Goal: Obtain resource: Obtain resource

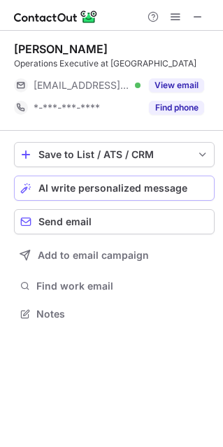
scroll to position [7, 7]
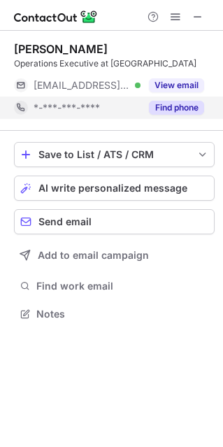
click at [176, 103] on button "Find phone" at bounding box center [176, 108] width 55 height 14
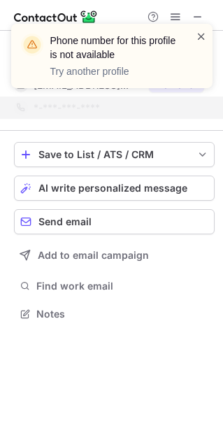
click at [202, 29] on span at bounding box center [201, 36] width 11 height 14
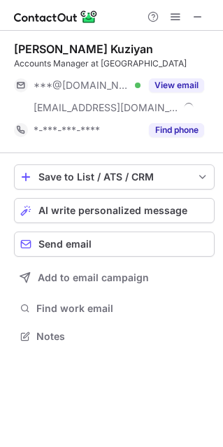
scroll to position [326, 223]
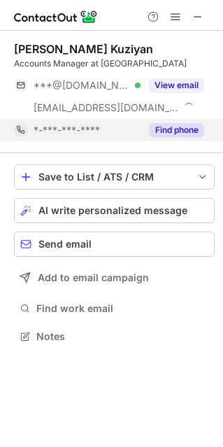
click at [168, 130] on button "Find phone" at bounding box center [176, 130] width 55 height 14
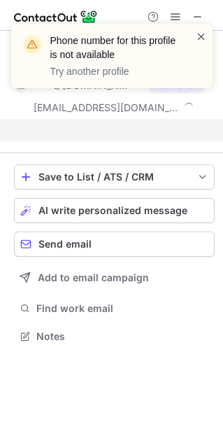
click at [204, 35] on span at bounding box center [201, 36] width 11 height 14
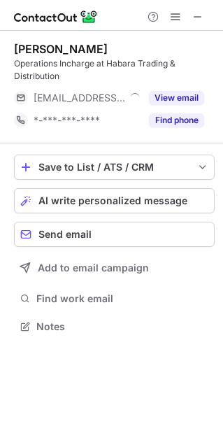
scroll to position [316, 223]
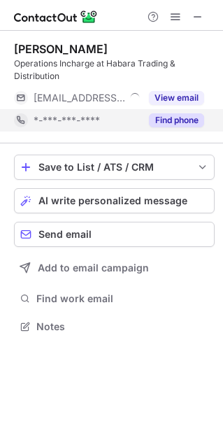
click at [185, 125] on button "Find phone" at bounding box center [176, 120] width 55 height 14
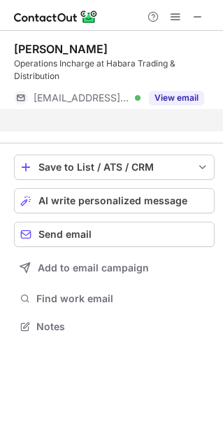
scroll to position [294, 223]
